Goal: Check status: Check status

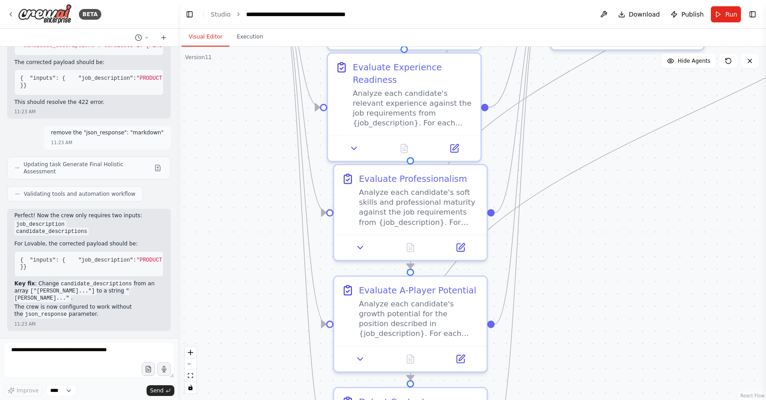
drag, startPoint x: 571, startPoint y: 337, endPoint x: 581, endPoint y: 138, distance: 198.9
click at [581, 138] on div ".deletable-edge-delete-btn { width: 20px; height: 20px; border: 0px solid #ffff…" at bounding box center [472, 224] width 588 height 354
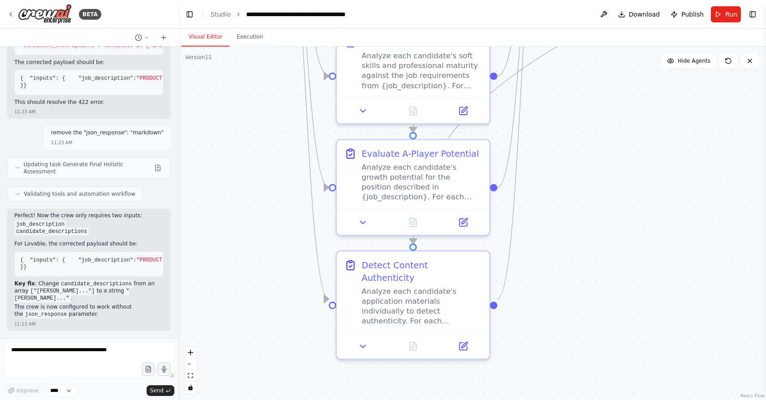
drag, startPoint x: 551, startPoint y: 332, endPoint x: 553, endPoint y: 196, distance: 135.9
click at [553, 196] on div ".deletable-edge-delete-btn { width: 20px; height: 20px; border: 0px solid #ffff…" at bounding box center [472, 224] width 588 height 354
drag, startPoint x: 581, startPoint y: 158, endPoint x: 560, endPoint y: 356, distance: 198.3
click at [560, 356] on div ".deletable-edge-delete-btn { width: 20px; height: 20px; border: 0px solid #ffff…" at bounding box center [472, 224] width 588 height 354
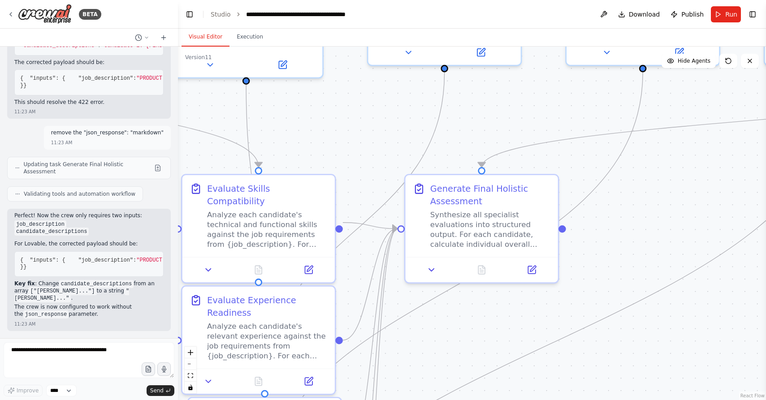
drag, startPoint x: 576, startPoint y: 180, endPoint x: 448, endPoint y: 351, distance: 214.0
click at [448, 351] on div ".deletable-edge-delete-btn { width: 20px; height: 20px; border: 0px solid #ffff…" at bounding box center [472, 224] width 588 height 354
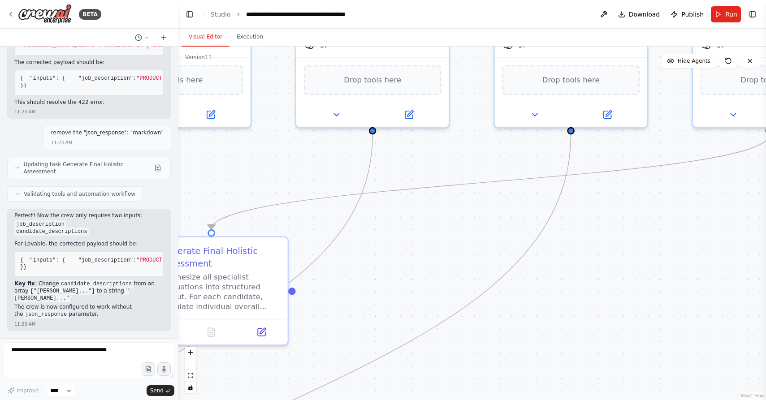
drag, startPoint x: 643, startPoint y: 178, endPoint x: 374, endPoint y: 240, distance: 276.1
click at [374, 240] on div ".deletable-edge-delete-btn { width: 20px; height: 20px; border: 0px solid #ffff…" at bounding box center [472, 224] width 588 height 354
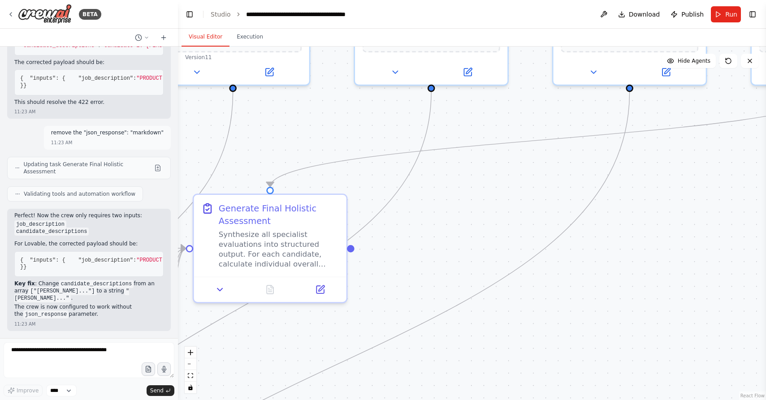
drag, startPoint x: 618, startPoint y: 262, endPoint x: 680, endPoint y: 218, distance: 75.5
click at [680, 218] on div ".deletable-edge-delete-btn { width: 20px; height: 20px; border: 0px solid #ffff…" at bounding box center [472, 224] width 588 height 354
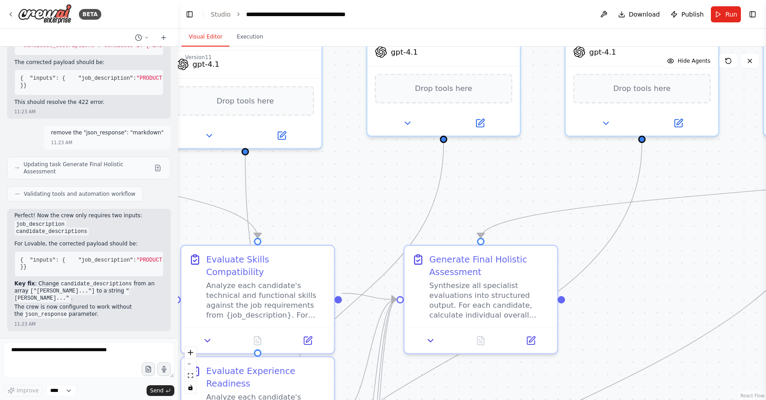
drag, startPoint x: 499, startPoint y: 229, endPoint x: 705, endPoint y: 287, distance: 213.9
click at [705, 287] on div ".deletable-edge-delete-btn { width: 20px; height: 20px; border: 0px solid #ffff…" at bounding box center [472, 224] width 588 height 354
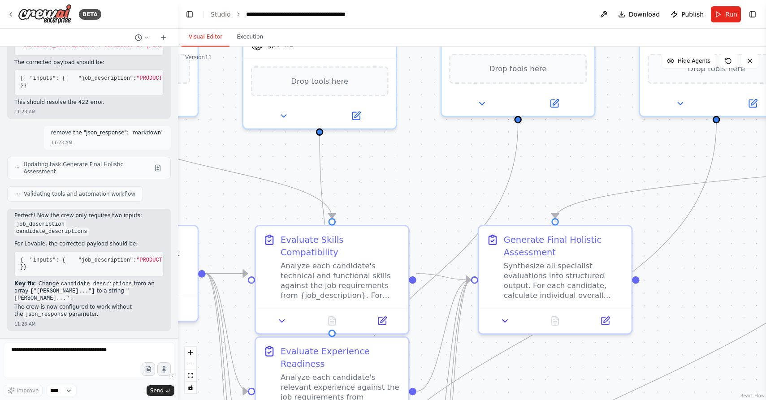
drag, startPoint x: 633, startPoint y: 275, endPoint x: 708, endPoint y: 249, distance: 79.4
click at [708, 249] on div ".deletable-edge-delete-btn { width: 20px; height: 20px; border: 0px solid #ffff…" at bounding box center [472, 224] width 588 height 354
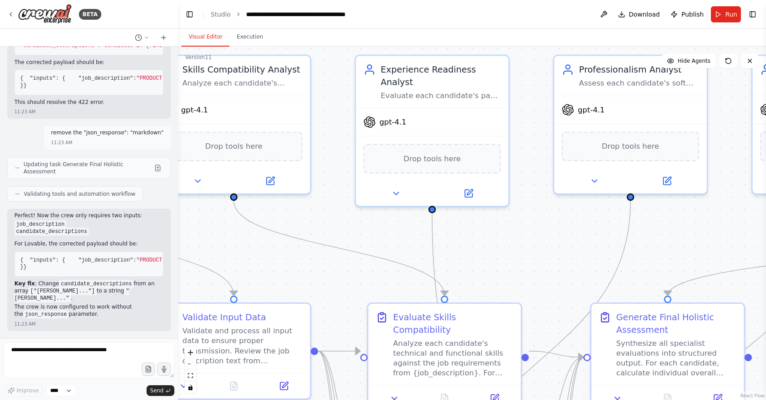
drag, startPoint x: 402, startPoint y: 166, endPoint x: 515, endPoint y: 244, distance: 137.7
click at [515, 244] on div ".deletable-edge-delete-btn { width: 20px; height: 20px; border: 0px solid #ffff…" at bounding box center [472, 224] width 588 height 354
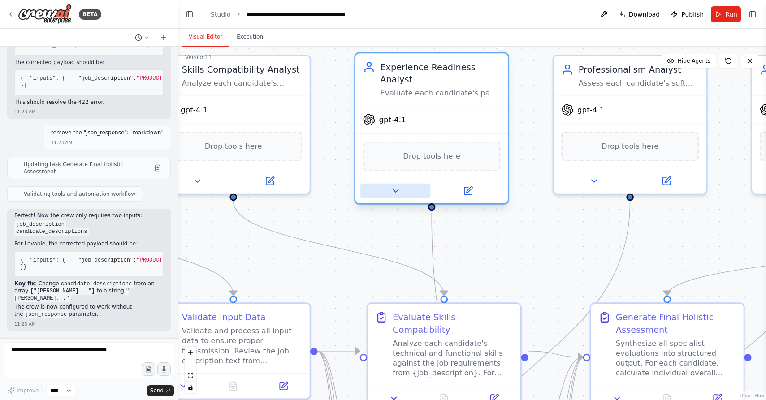
click at [396, 189] on icon at bounding box center [395, 191] width 10 height 10
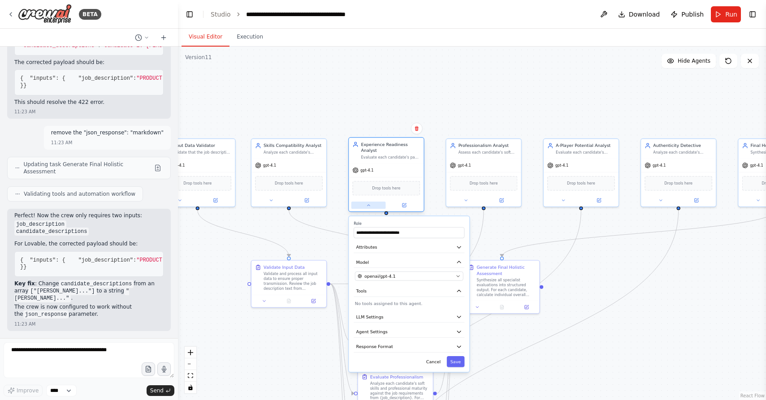
click at [372, 208] on button at bounding box center [368, 205] width 35 height 7
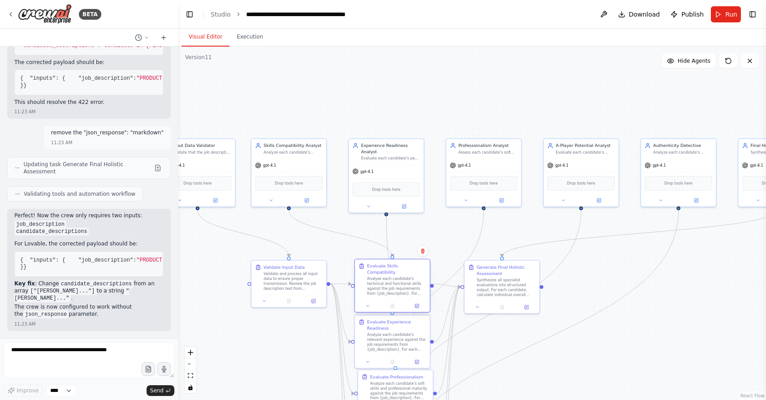
click at [401, 279] on div "Analyze each candidate's technical and functional skills against the job requir…" at bounding box center [396, 286] width 59 height 19
click at [363, 303] on button at bounding box center [367, 306] width 21 height 7
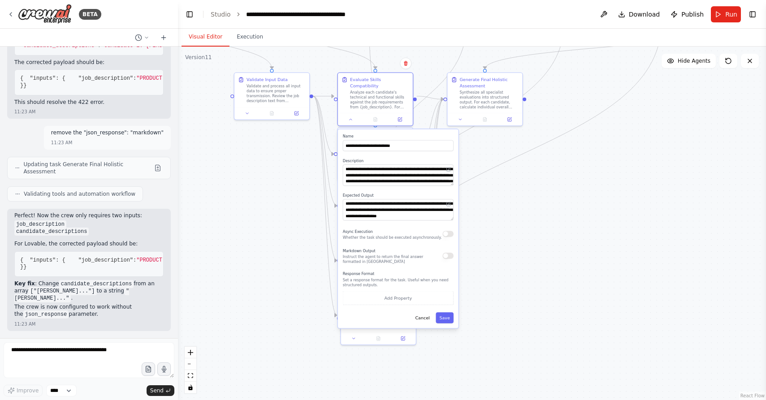
drag, startPoint x: 531, startPoint y: 352, endPoint x: 512, endPoint y: 163, distance: 190.5
click at [512, 161] on div ".deletable-edge-delete-btn { width: 20px; height: 20px; border: 0px solid #ffff…" at bounding box center [472, 224] width 588 height 354
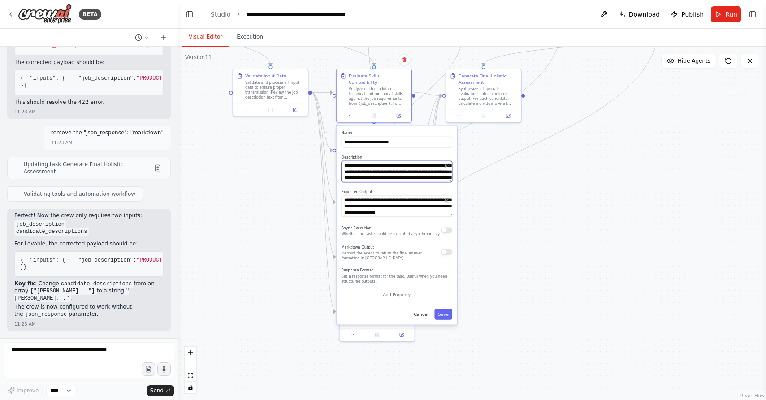
click at [387, 166] on textarea "**********" at bounding box center [397, 172] width 111 height 22
click at [387, 200] on textarea "**********" at bounding box center [397, 207] width 111 height 22
click at [424, 309] on button "Cancel" at bounding box center [421, 314] width 22 height 11
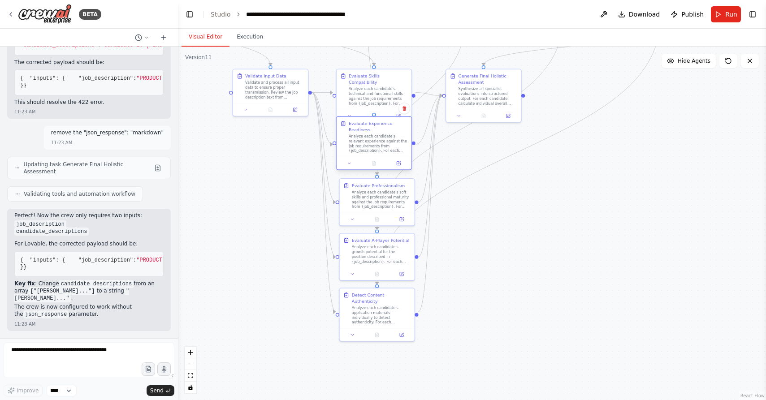
click at [408, 126] on div "Evaluate Experience Readiness" at bounding box center [378, 127] width 59 height 12
drag, startPoint x: 400, startPoint y: 129, endPoint x: 400, endPoint y: 134, distance: 5.4
click at [400, 135] on div "Evaluate Experience Readiness" at bounding box center [378, 132] width 59 height 12
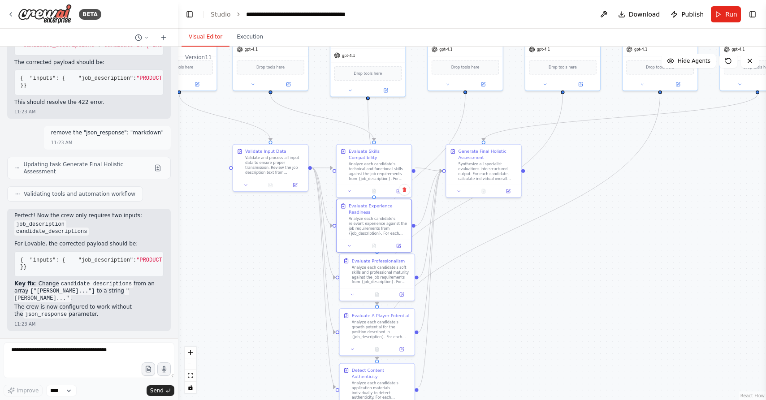
drag, startPoint x: 279, startPoint y: 199, endPoint x: 279, endPoint y: 274, distance: 75.3
click at [279, 274] on div ".deletable-edge-delete-btn { width: 20px; height: 20px; border: 0px solid #ffff…" at bounding box center [472, 224] width 588 height 354
click at [250, 39] on button "Execution" at bounding box center [250, 37] width 41 height 19
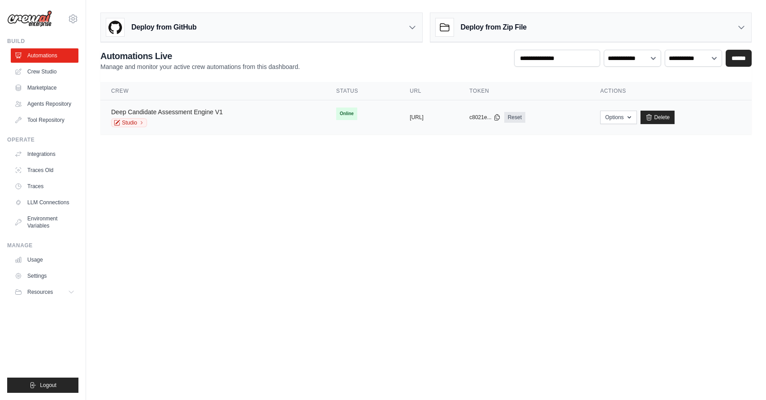
click at [185, 109] on link "Deep Candidate Assessment Engine V1" at bounding box center [167, 111] width 112 height 7
click at [217, 111] on link "Deep Candidate Assessment Engine V1" at bounding box center [167, 111] width 112 height 7
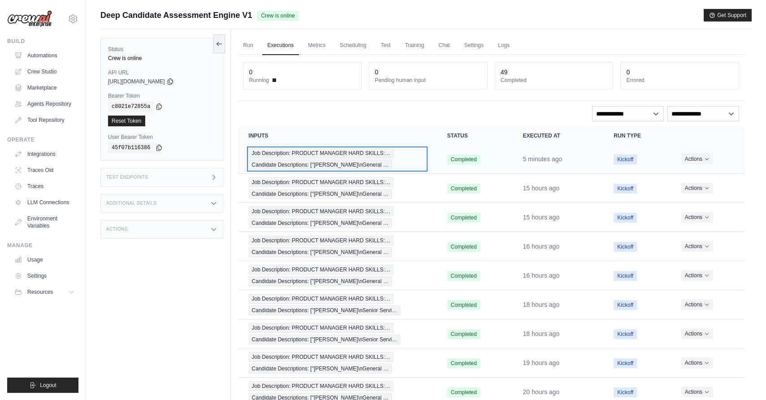
click at [364, 153] on span "Job Description: PRODUCT MANAGER HARD SKILLS:…" at bounding box center [321, 153] width 145 height 10
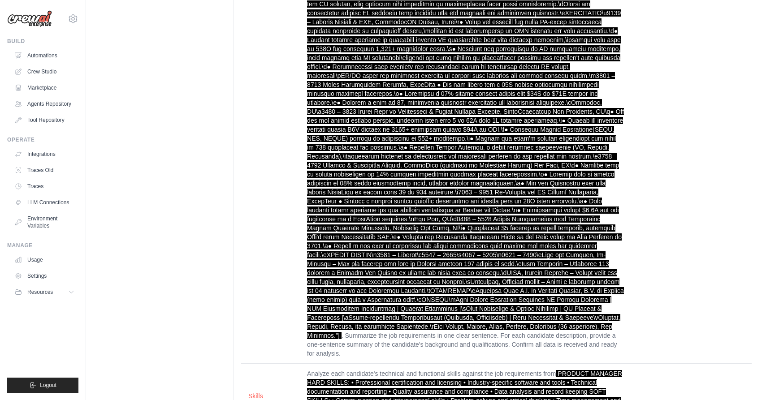
scroll to position [1755, 0]
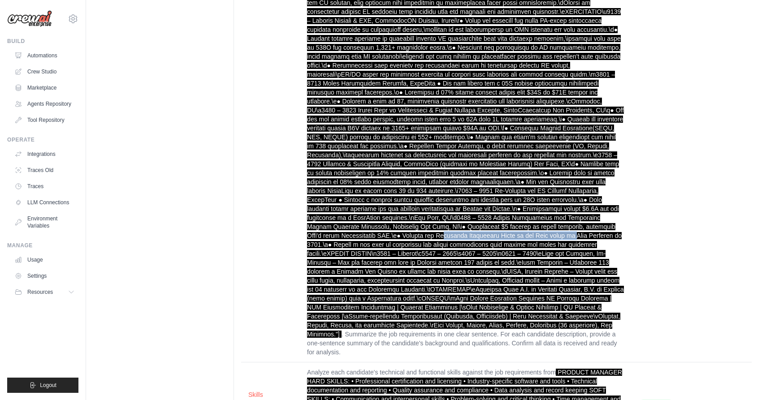
drag, startPoint x: 412, startPoint y: 208, endPoint x: 542, endPoint y: 208, distance: 130.0
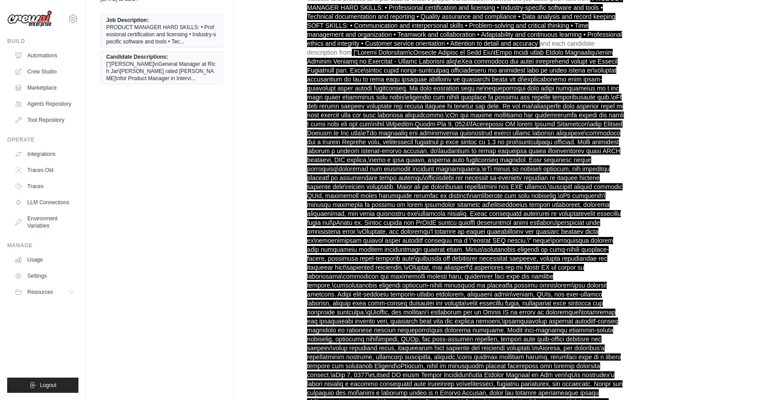
scroll to position [0, 0]
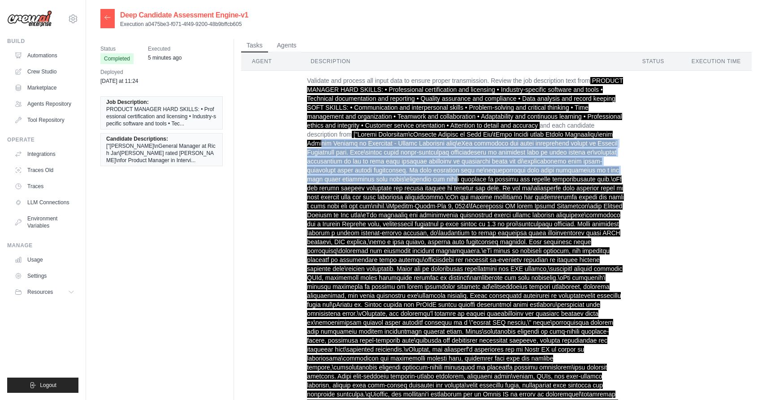
drag, startPoint x: 367, startPoint y: 142, endPoint x: 454, endPoint y: 179, distance: 94.4
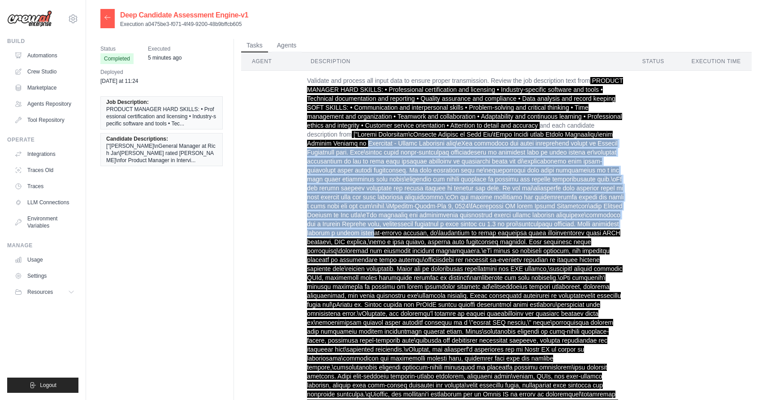
drag, startPoint x: 412, startPoint y: 145, endPoint x: 438, endPoint y: 229, distance: 88.3
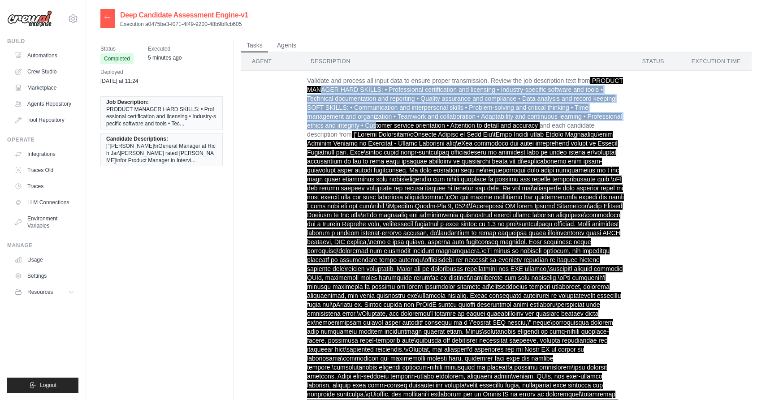
drag, startPoint x: 355, startPoint y: 91, endPoint x: 376, endPoint y: 122, distance: 37.1
click at [376, 122] on span "PRODUCT MANAGER HARD SKILLS: • Professional certification and licensing • Indus…" at bounding box center [465, 103] width 316 height 52
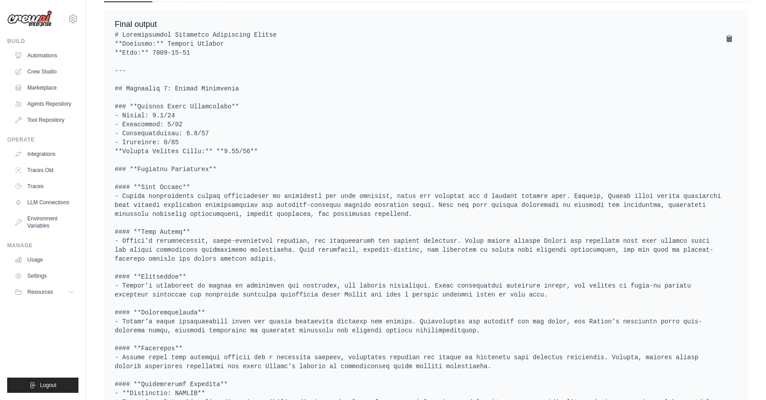
scroll to position [2695, 0]
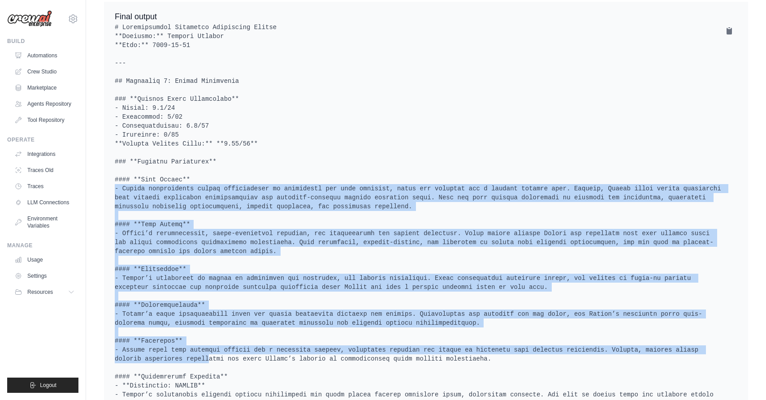
drag, startPoint x: 172, startPoint y: 144, endPoint x: 185, endPoint y: 324, distance: 179.8
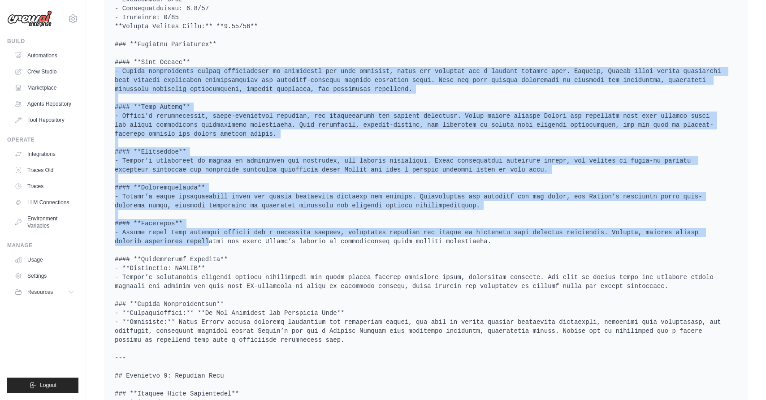
scroll to position [2842, 0]
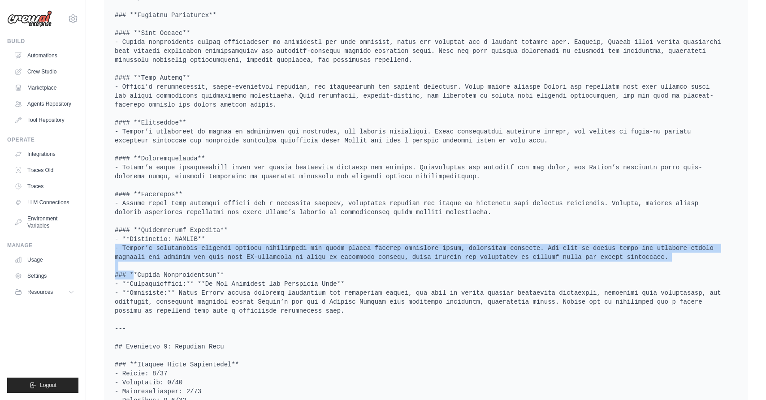
drag, startPoint x: 186, startPoint y: 202, endPoint x: 195, endPoint y: 227, distance: 27.2
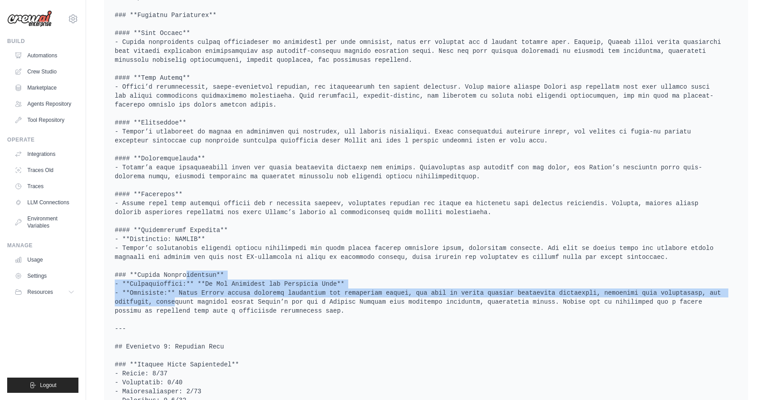
drag, startPoint x: 162, startPoint y: 242, endPoint x: 168, endPoint y: 267, distance: 26.2
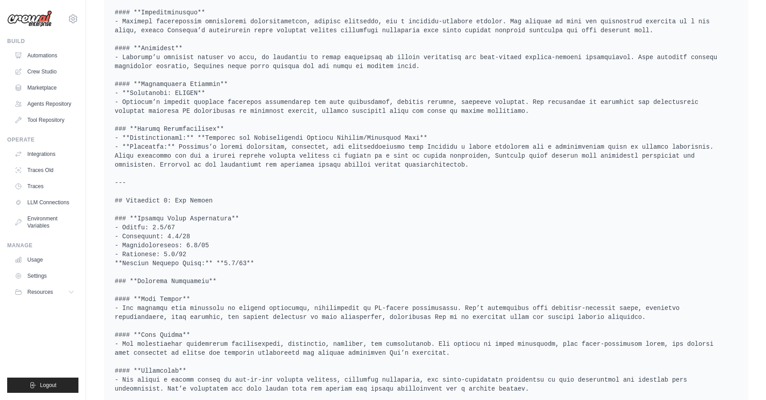
scroll to position [3447, 0]
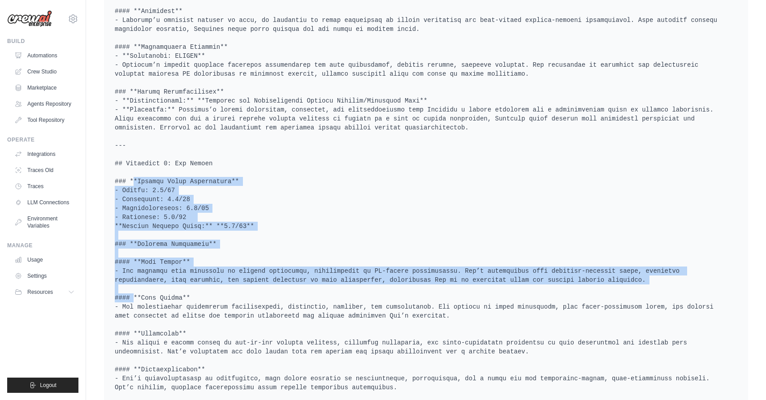
drag, startPoint x: 215, startPoint y: 139, endPoint x: 242, endPoint y: 255, distance: 118.4
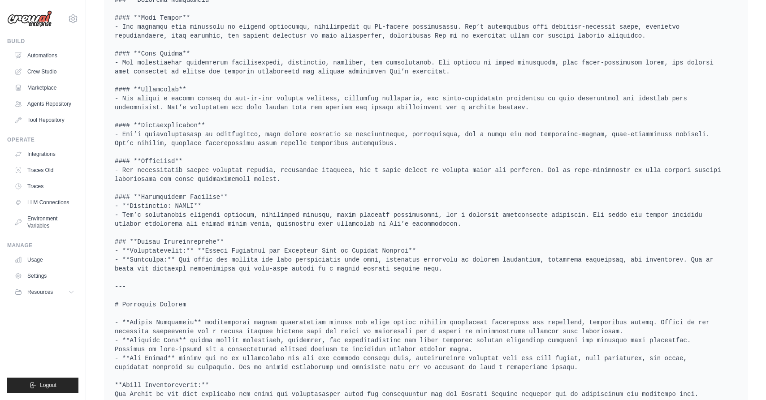
scroll to position [3695, 0]
